Goal: Task Accomplishment & Management: Use online tool/utility

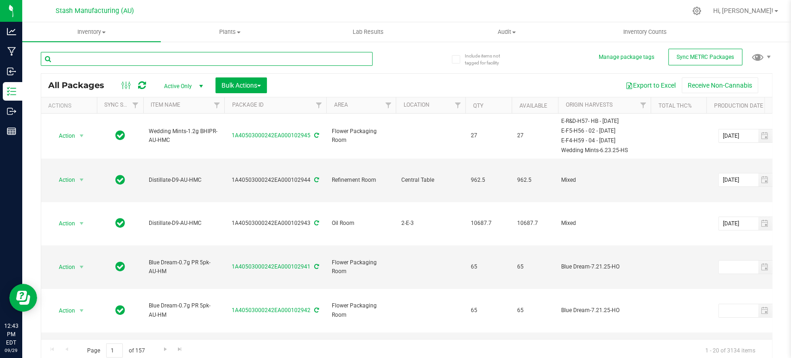
click at [238, 59] on input "text" at bounding box center [207, 59] width 332 height 14
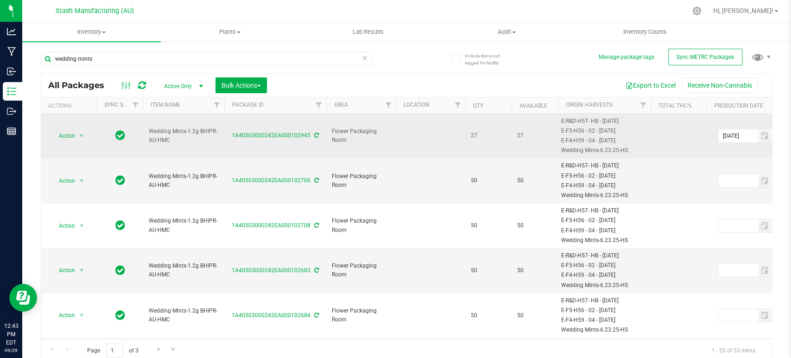
drag, startPoint x: 182, startPoint y: 146, endPoint x: 141, endPoint y: 133, distance: 42.9
drag, startPoint x: 185, startPoint y: 144, endPoint x: 144, endPoint y: 142, distance: 41.7
click at [144, 142] on td "Wedding Mints-1.2g BHIPR-AU-HMC" at bounding box center [183, 136] width 81 height 45
copy span "Wedding Mints-1.2g BHIPR-AU-HMC"
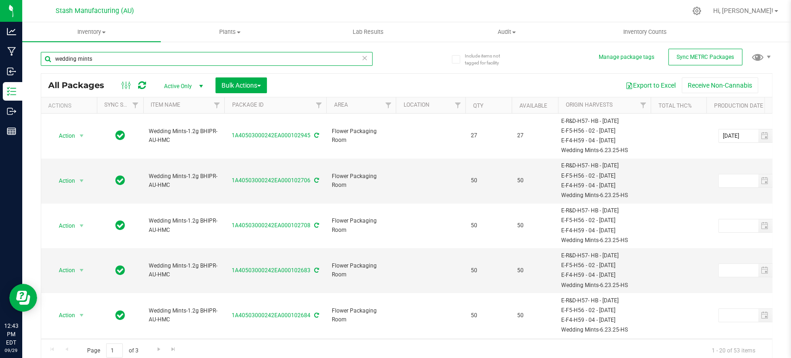
click at [146, 61] on input "wedding mints" at bounding box center [207, 59] width 332 height 14
click at [146, 60] on input "wedding mints" at bounding box center [207, 59] width 332 height 14
paste input "Wedding Mints-1.2g BHIPR-AU-HMC"
type input "Wedding Mints-1.2g BHIPR-AU-HMC"
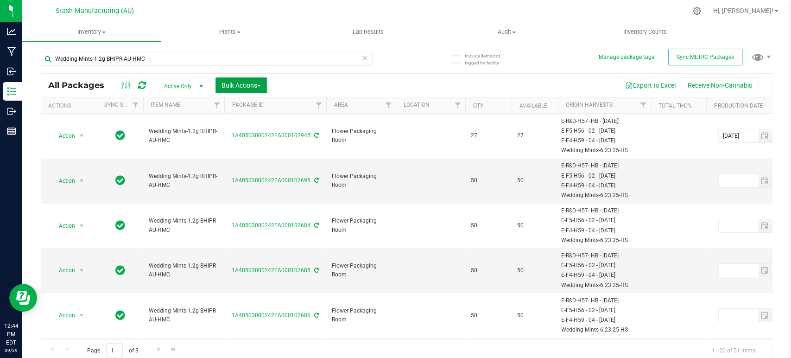
click at [240, 84] on span "Bulk Actions" at bounding box center [241, 85] width 39 height 7
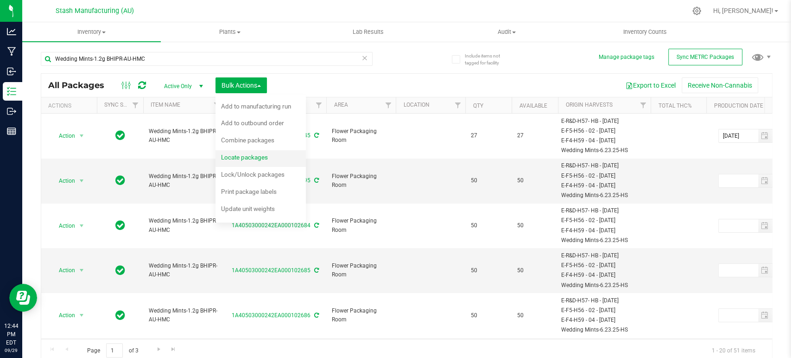
click at [256, 154] on span "Locate packages" at bounding box center [244, 156] width 47 height 7
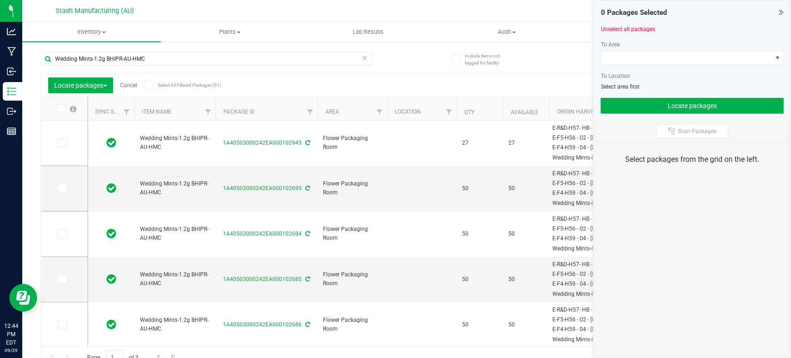
click at [152, 85] on icon at bounding box center [149, 85] width 6 height 0
click at [0, 0] on input "Select All Filtered Packages (51)" at bounding box center [0, 0] width 0 height 0
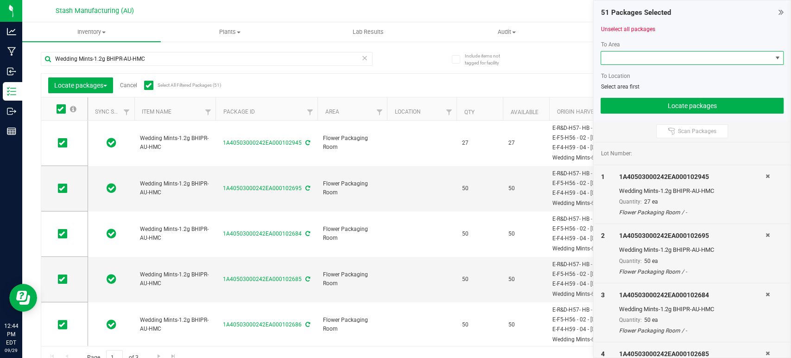
click at [697, 62] on span at bounding box center [686, 57] width 171 height 13
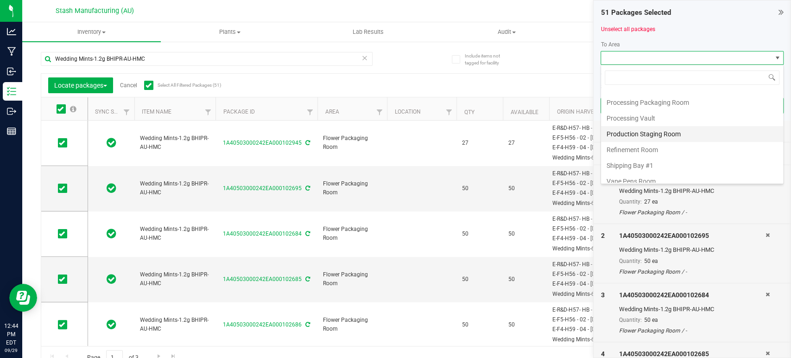
scroll to position [158, 0]
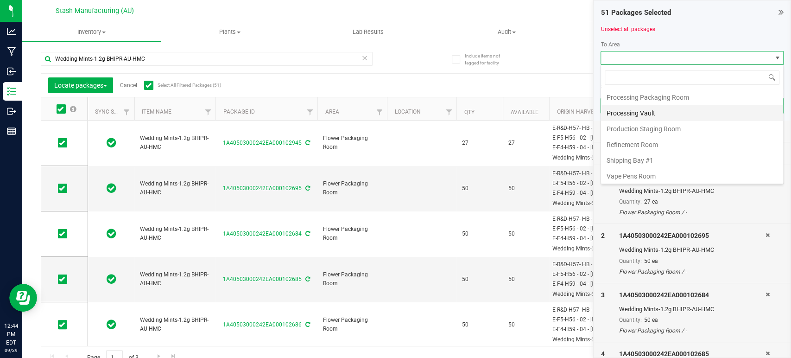
click at [665, 112] on li "Processing Vault" at bounding box center [692, 113] width 182 height 16
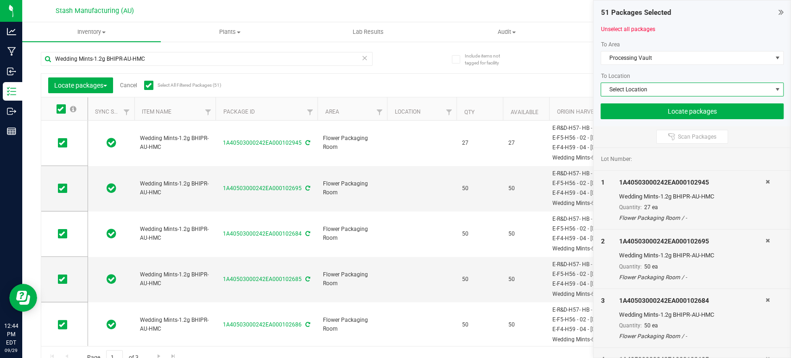
click at [675, 89] on span "Select Location" at bounding box center [686, 89] width 171 height 13
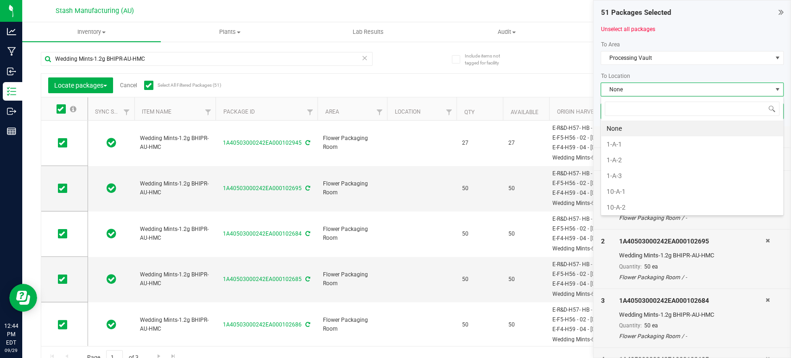
scroll to position [13, 183]
type input "5-a"
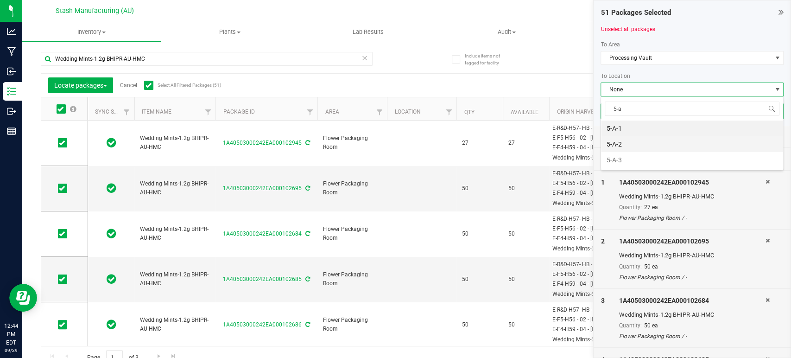
click at [650, 148] on li "5-A-2" at bounding box center [692, 144] width 182 height 16
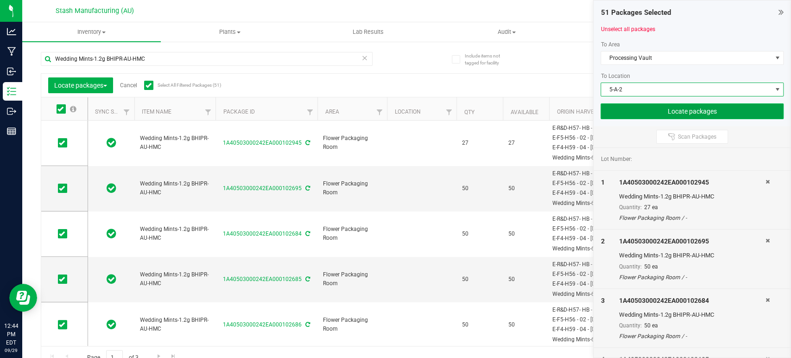
click at [673, 113] on button "Locate packages" at bounding box center [692, 111] width 183 height 16
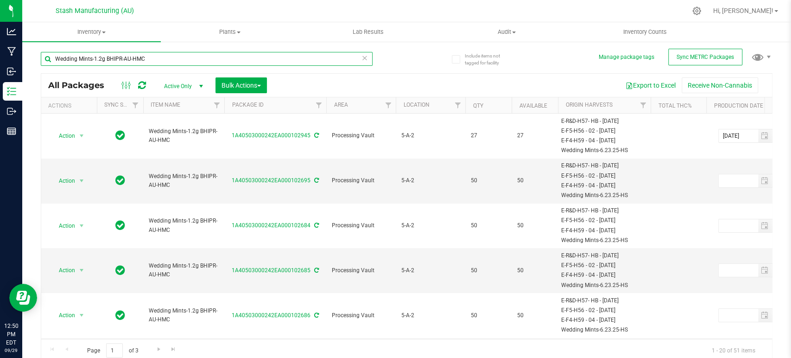
click at [181, 57] on input "Wedding Mints-1.2g BHIPR-AU-HMC" at bounding box center [207, 59] width 332 height 14
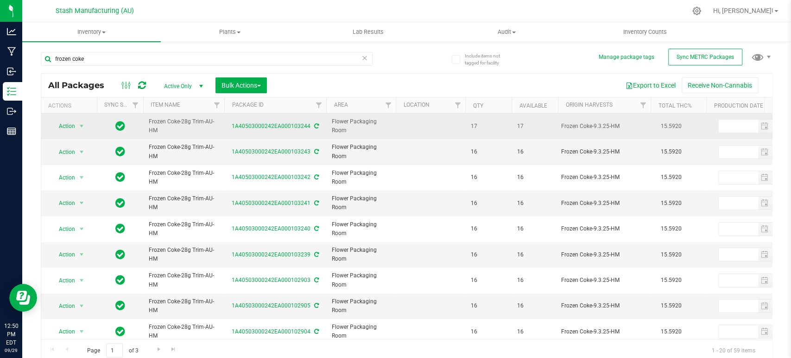
drag, startPoint x: 158, startPoint y: 133, endPoint x: 138, endPoint y: 128, distance: 20.4
copy tr "Frozen Coke-28g Trim-AU-HM"
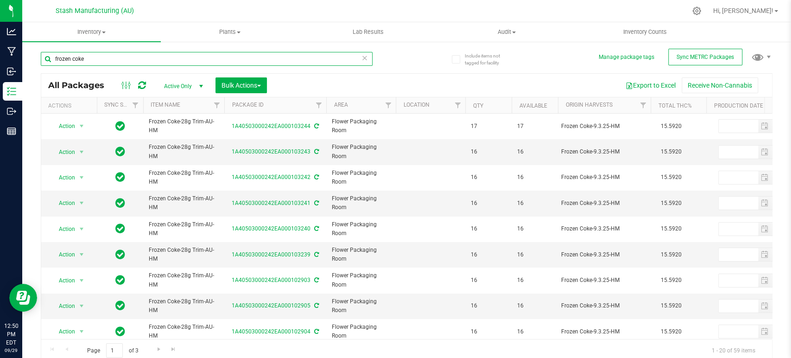
click at [171, 62] on input "frozen coke" at bounding box center [207, 59] width 332 height 14
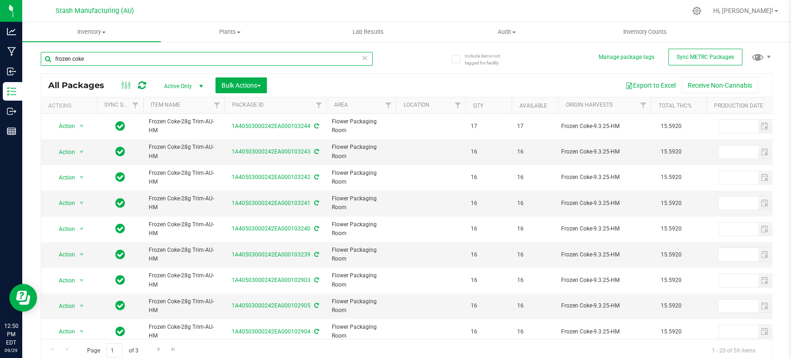
paste input "Frozen Coke-28g Trim-AU-HM"
type input "Frozen Coke-28g Trim-AU-HM"
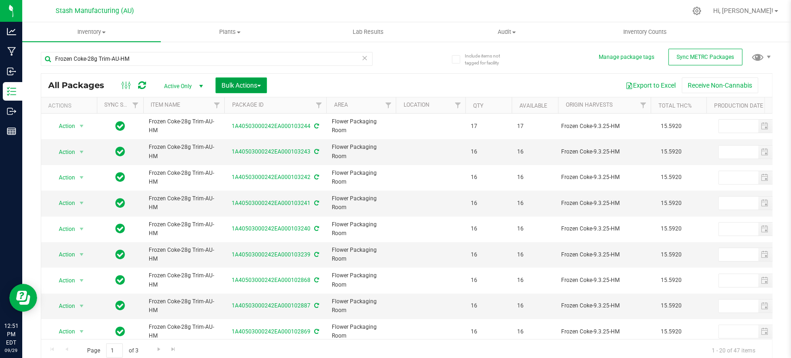
click at [247, 83] on span "Bulk Actions" at bounding box center [241, 85] width 39 height 7
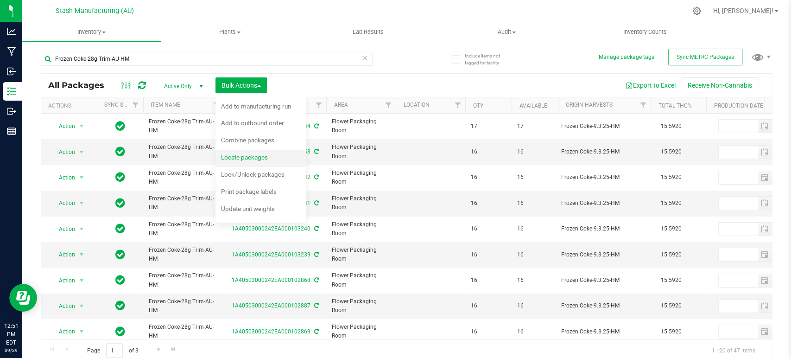
click at [262, 160] on span "Locate packages" at bounding box center [244, 156] width 47 height 7
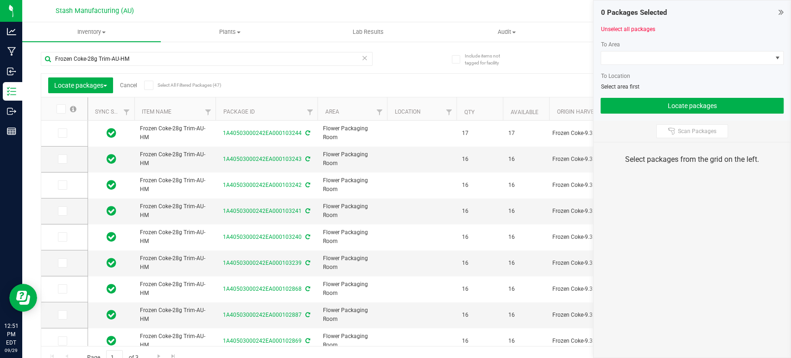
click at [148, 85] on icon at bounding box center [149, 85] width 6 height 0
click at [0, 0] on input "Select All Filtered Packages (47)" at bounding box center [0, 0] width 0 height 0
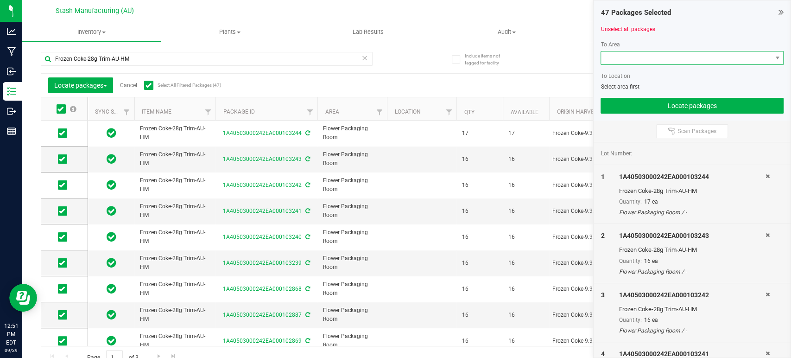
click at [681, 61] on span at bounding box center [686, 57] width 171 height 13
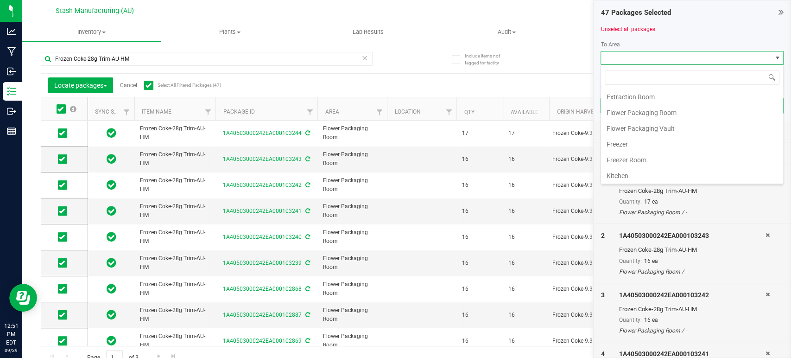
scroll to position [158, 0]
click at [681, 113] on li "Processing Vault" at bounding box center [692, 113] width 182 height 16
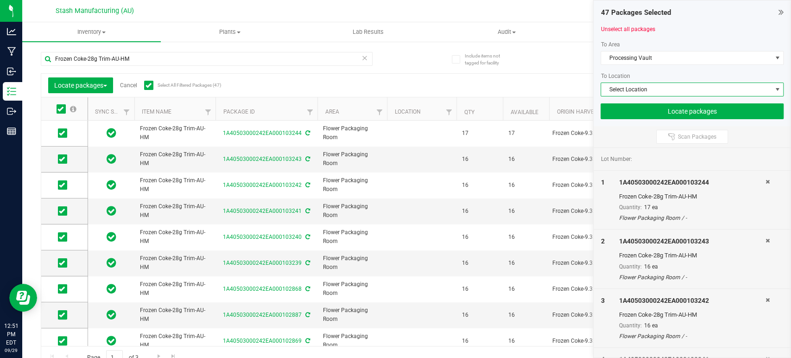
click at [696, 87] on span "Select Location" at bounding box center [686, 89] width 171 height 13
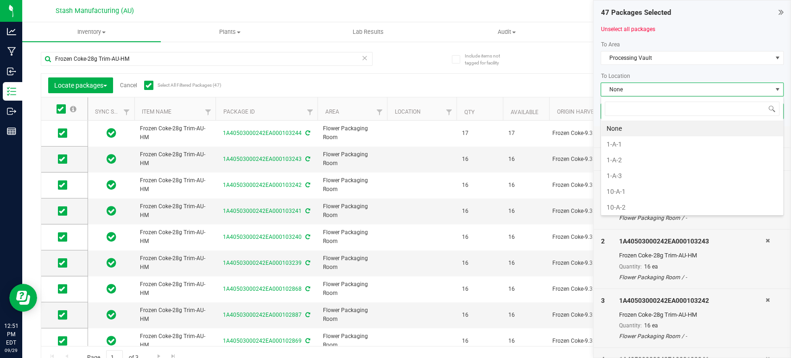
scroll to position [13, 183]
type input "7-b"
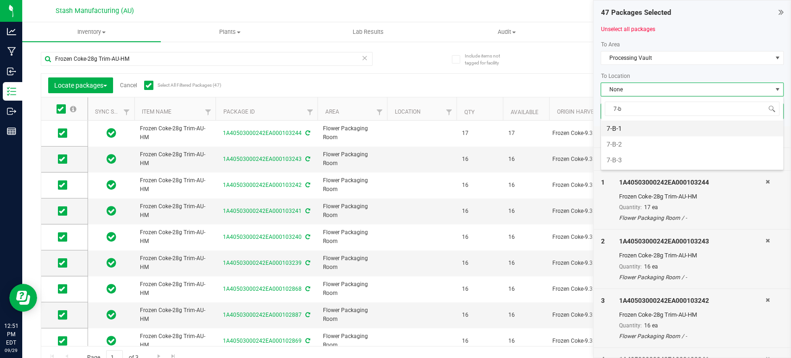
click at [615, 123] on li "7-B-1" at bounding box center [692, 129] width 182 height 16
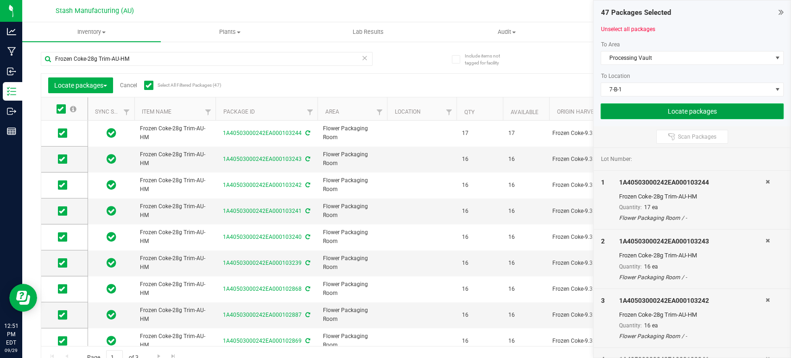
click at [653, 107] on button "Locate packages" at bounding box center [692, 111] width 183 height 16
